Goal: Information Seeking & Learning: Understand process/instructions

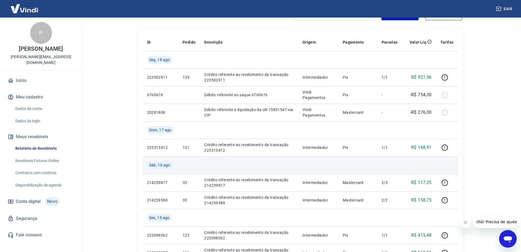
scroll to position [55, 0]
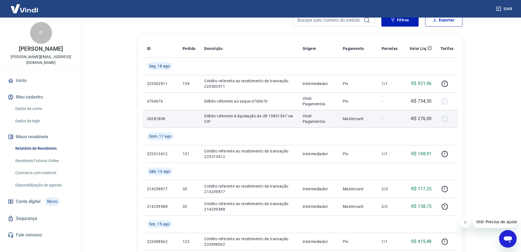
click at [445, 118] on div at bounding box center [447, 118] width 13 height 9
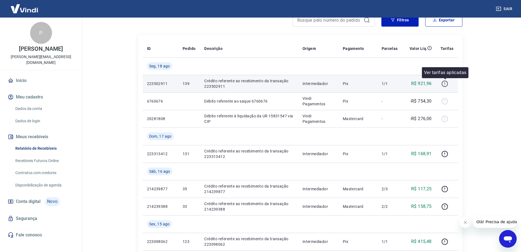
click at [445, 83] on icon "button" at bounding box center [445, 83] width 1 height 2
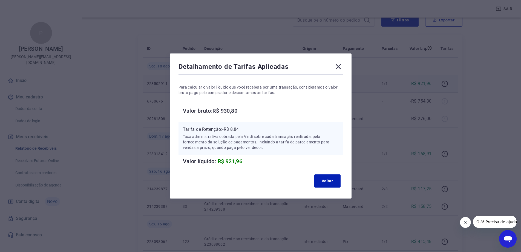
click at [341, 67] on icon at bounding box center [338, 66] width 5 height 5
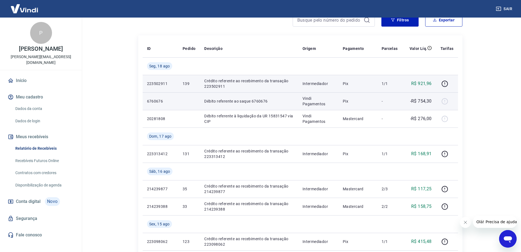
click at [444, 104] on div at bounding box center [447, 101] width 13 height 9
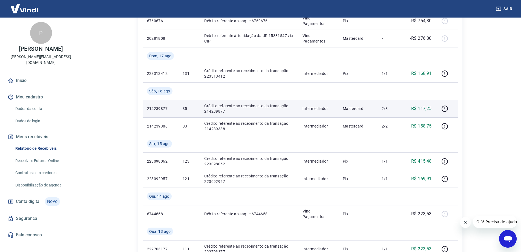
scroll to position [137, 0]
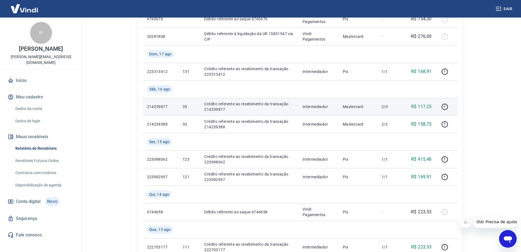
click at [426, 109] on p "R$ 117,25" at bounding box center [421, 106] width 21 height 7
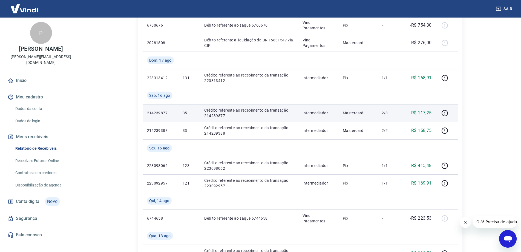
scroll to position [110, 0]
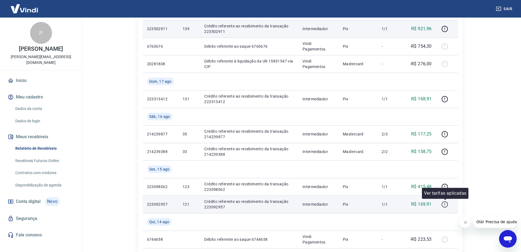
click at [447, 203] on icon "button" at bounding box center [444, 204] width 7 height 7
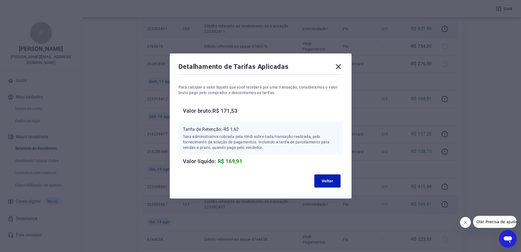
click at [339, 66] on icon at bounding box center [338, 66] width 9 height 9
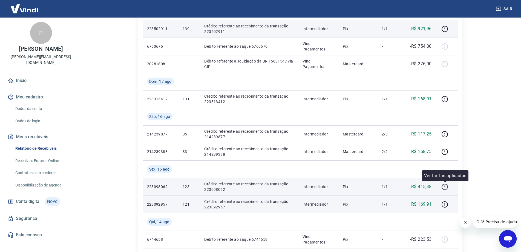
click at [445, 187] on icon "button" at bounding box center [445, 186] width 1 height 2
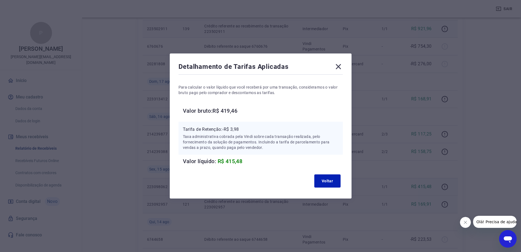
click at [339, 66] on icon at bounding box center [338, 66] width 9 height 9
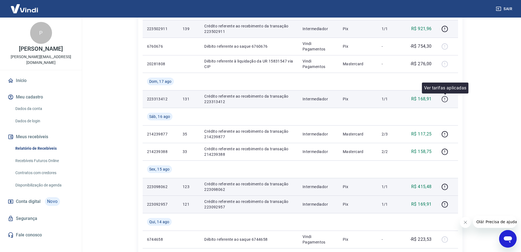
click at [446, 99] on icon "button" at bounding box center [444, 99] width 7 height 7
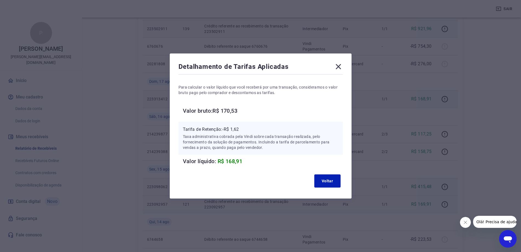
click at [339, 72] on div "Detalhamento de Tarifas Aplicadas" at bounding box center [261, 67] width 164 height 11
click at [341, 67] on icon at bounding box center [338, 66] width 5 height 5
